Goal: Book appointment/travel/reservation

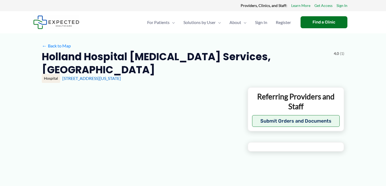
type input "**********"
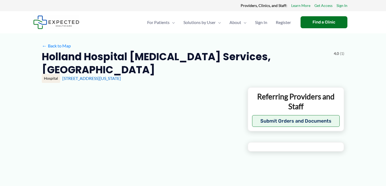
type input "**********"
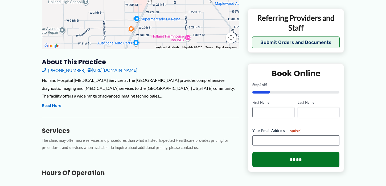
scroll to position [153, 0]
